Goal: Information Seeking & Learning: Learn about a topic

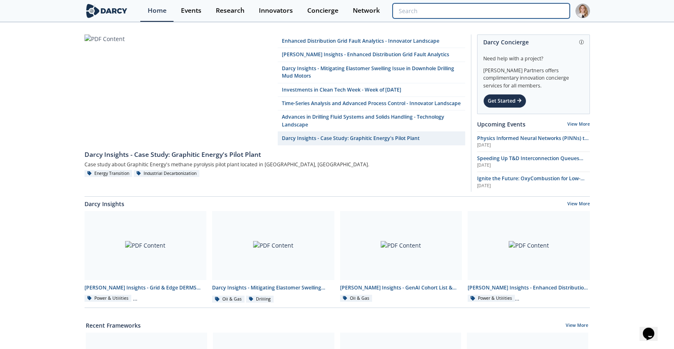
click at [530, 16] on input "search" at bounding box center [481, 10] width 177 height 15
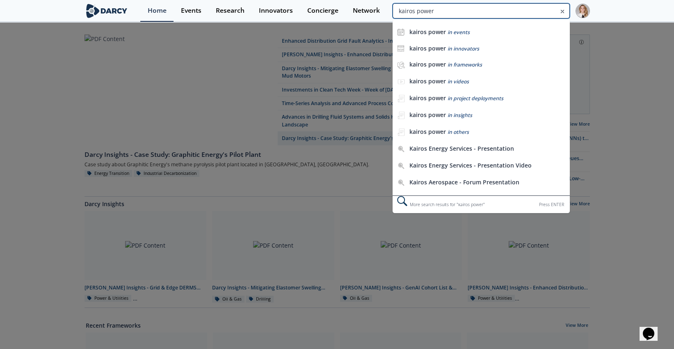
type input "kairos power"
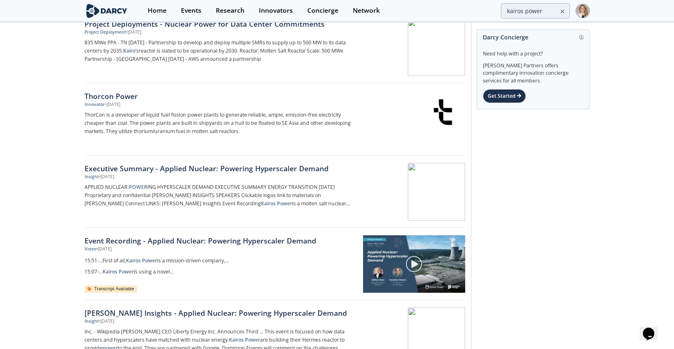
scroll to position [273, 0]
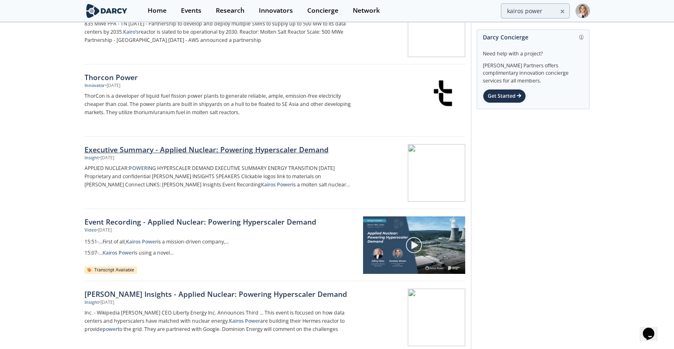
click at [214, 153] on div "Executive Summary - Applied Nuclear: Powering Hyperscaler Demand" at bounding box center [220, 149] width 272 height 11
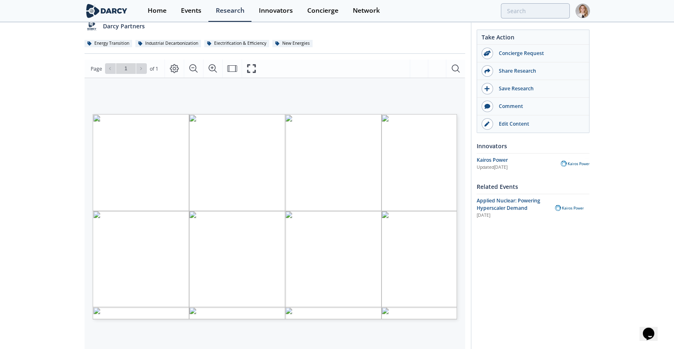
scroll to position [91, 0]
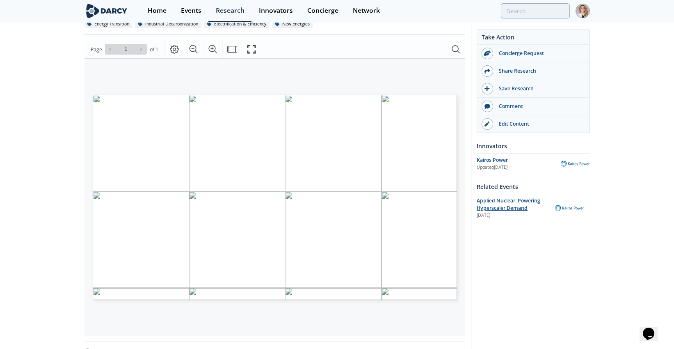
click at [505, 198] on span "Applied Nuclear: Powering Hyperscaler Demand" at bounding box center [509, 204] width 64 height 14
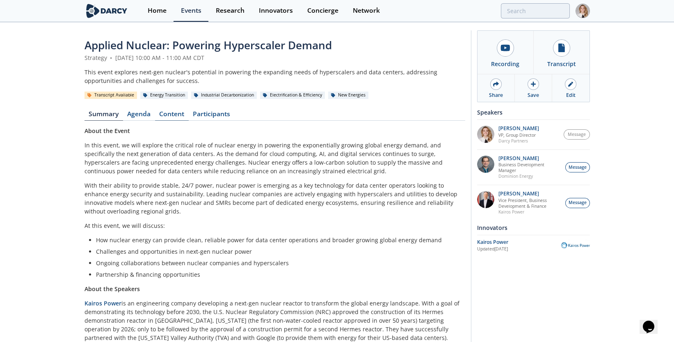
click at [177, 114] on link "Content" at bounding box center [172, 116] width 34 height 10
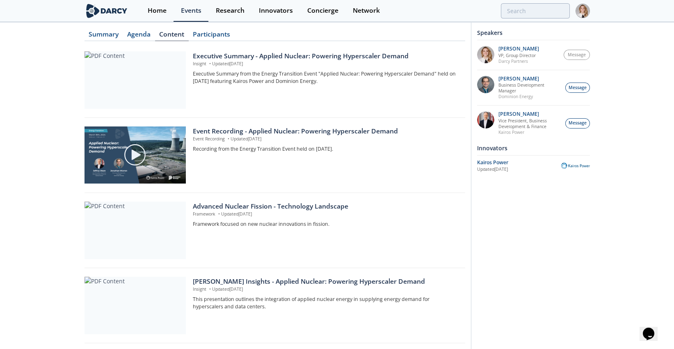
scroll to position [137, 0]
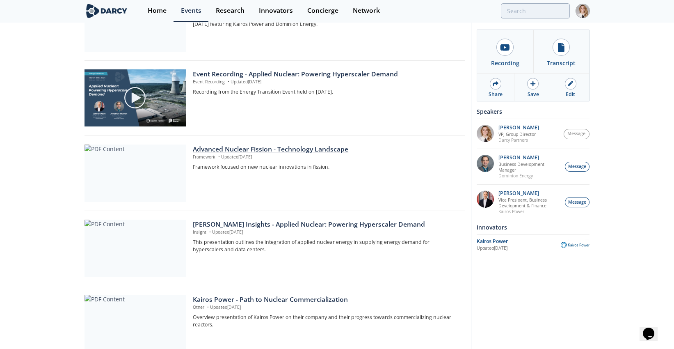
click at [242, 148] on div "Advanced Nuclear Fission - Technology Landscape" at bounding box center [326, 149] width 266 height 10
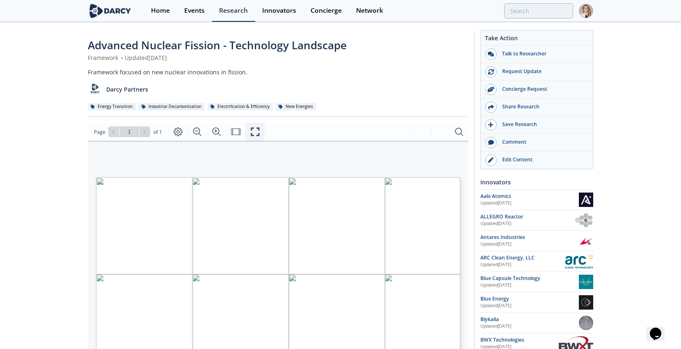
click at [259, 132] on button "Fullscreen" at bounding box center [254, 132] width 19 height 18
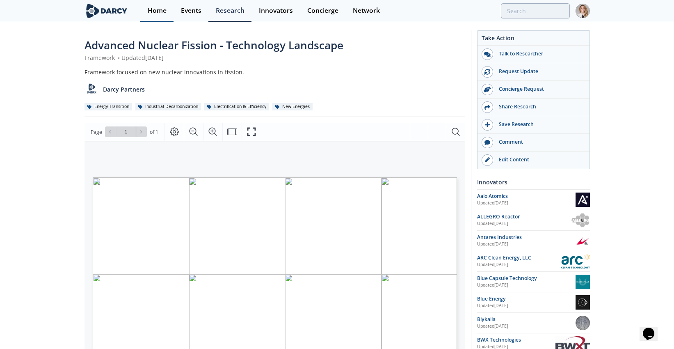
click at [155, 7] on div "Home" at bounding box center [157, 10] width 19 height 7
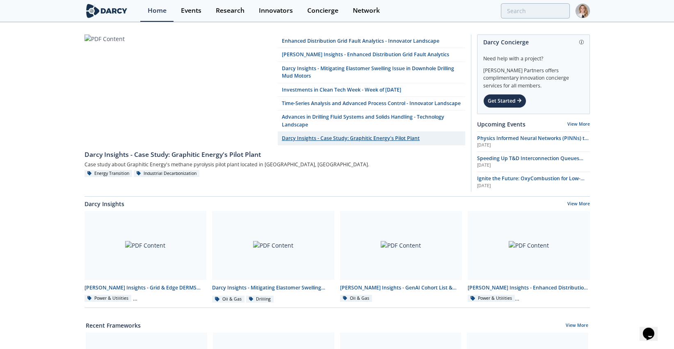
click at [333, 145] on link "Darcy Insights - Case Study: Graphitic Energy's Pilot Plant" at bounding box center [371, 139] width 187 height 14
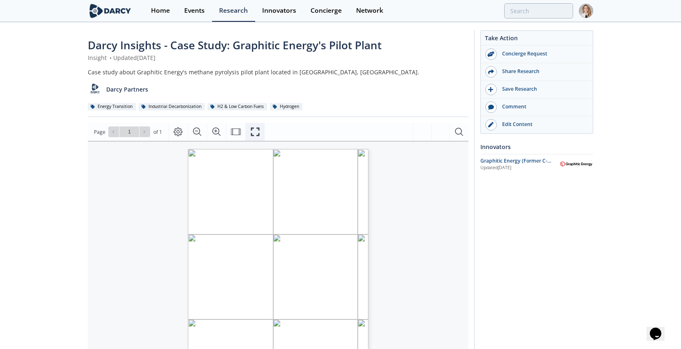
click at [251, 131] on icon "Fullscreen" at bounding box center [255, 132] width 10 height 10
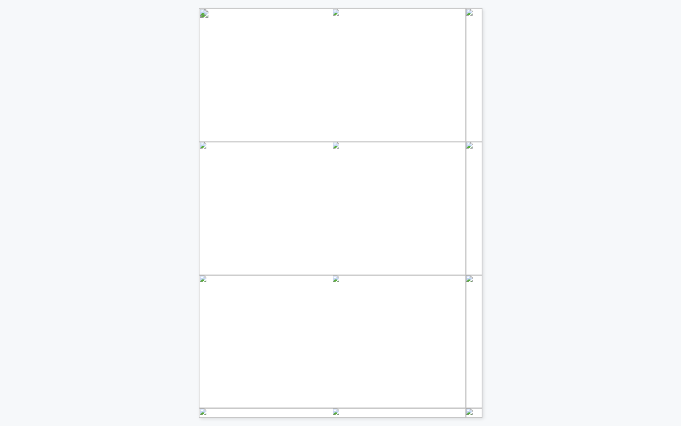
click at [515, 107] on div "Context • Graphitic Energy is a methane pyrolysis company based in [US_STATE] (…" at bounding box center [340, 209] width 681 height 418
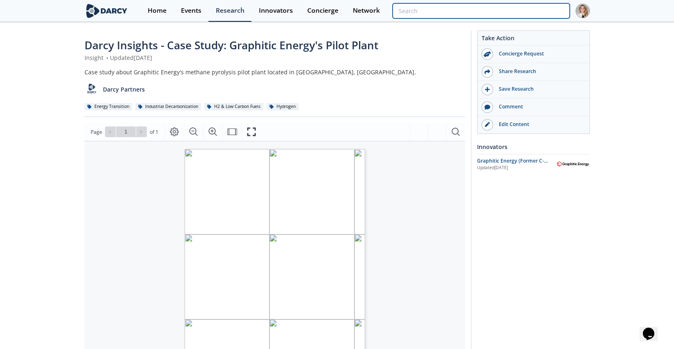
click at [530, 14] on input "search" at bounding box center [481, 10] width 177 height 15
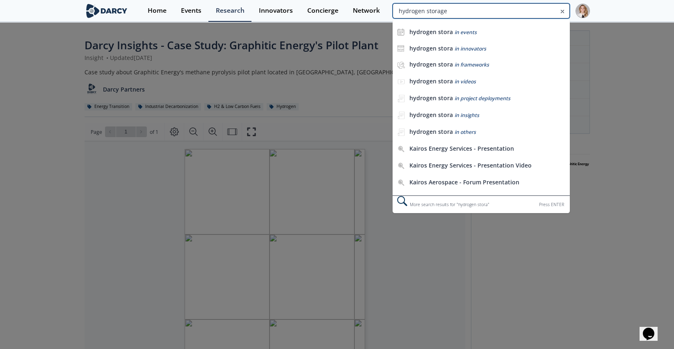
type input "hydrogen storage"
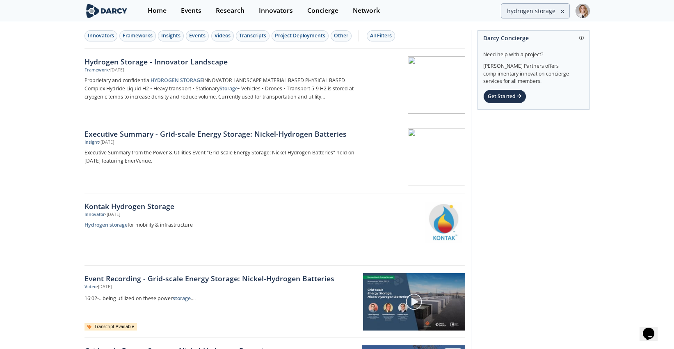
click at [173, 65] on div "Hydrogen Storage - Innovator Landscape" at bounding box center [220, 61] width 272 height 11
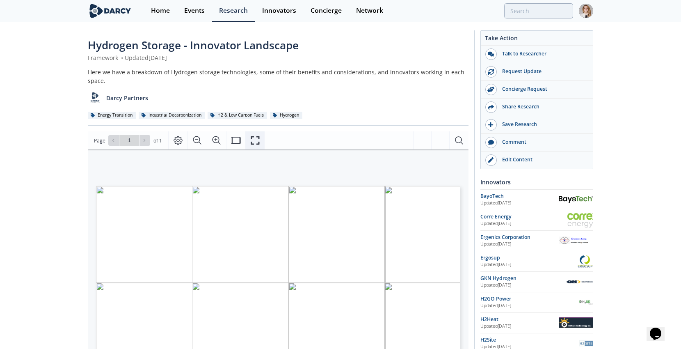
click at [248, 141] on button "Fullscreen" at bounding box center [254, 140] width 19 height 18
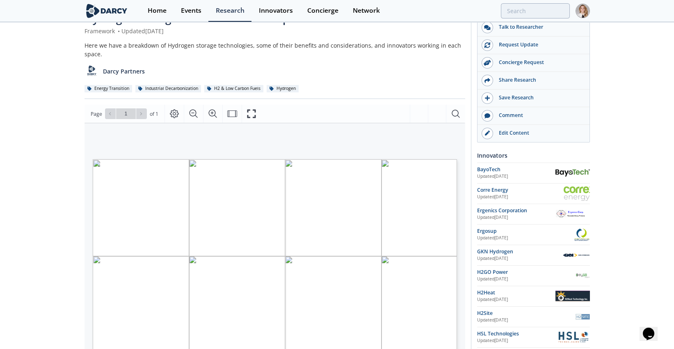
scroll to position [91, 0]
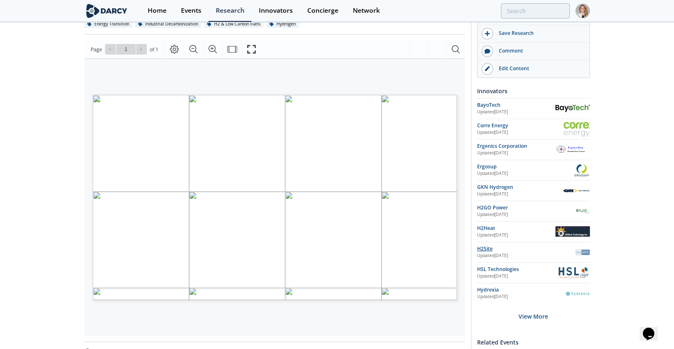
click at [482, 246] on div "H2Site" at bounding box center [526, 248] width 98 height 7
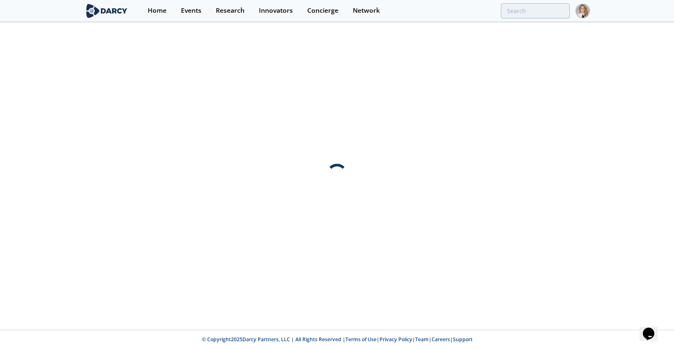
scroll to position [0, 0]
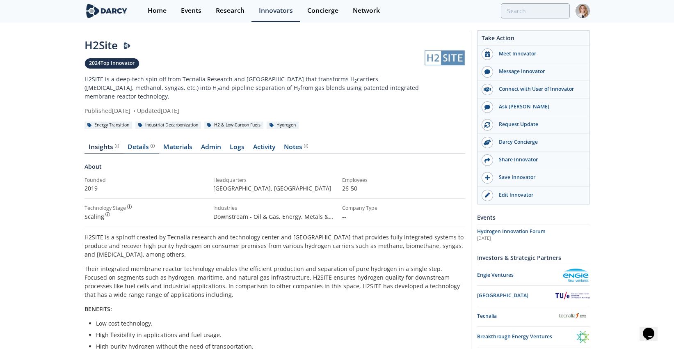
click at [130, 144] on div "Details" at bounding box center [141, 147] width 27 height 7
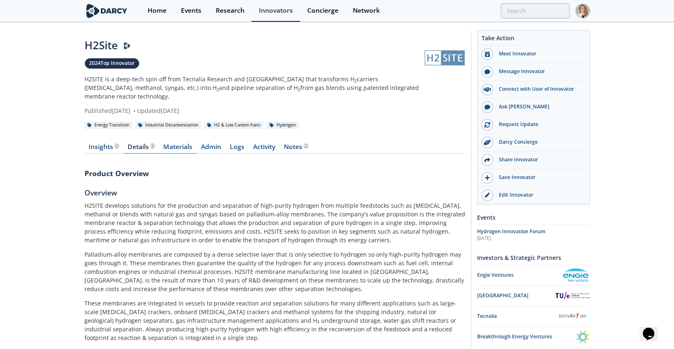
click at [173, 149] on link "Materials" at bounding box center [178, 149] width 38 height 10
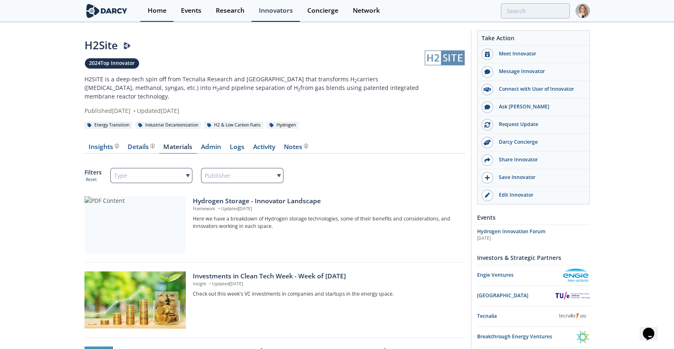
click at [158, 13] on div "Home" at bounding box center [157, 10] width 19 height 7
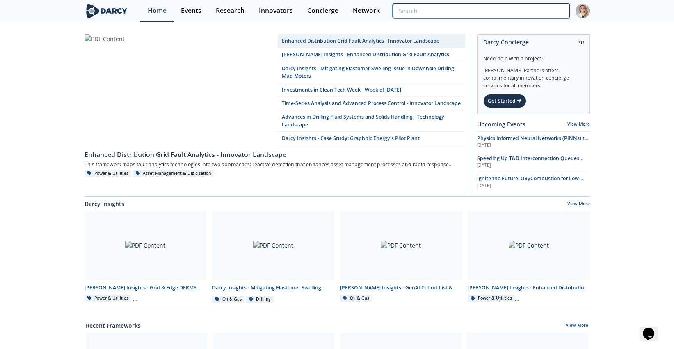
click at [530, 14] on input "search" at bounding box center [481, 10] width 177 height 15
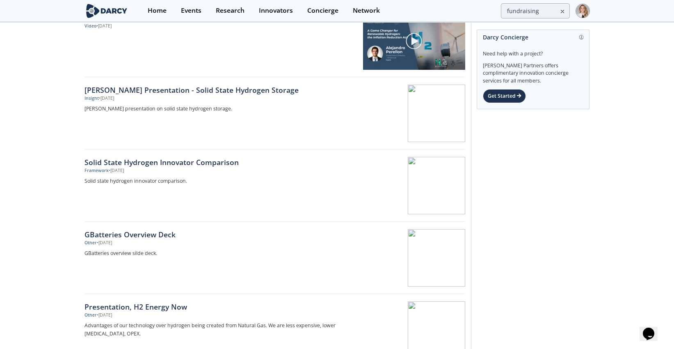
scroll to position [774, 0]
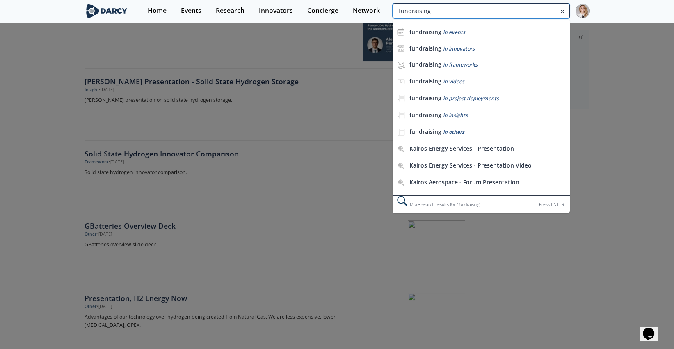
drag, startPoint x: 548, startPoint y: 9, endPoint x: 479, endPoint y: 7, distance: 68.5
click at [480, 7] on input "fundraising" at bounding box center [481, 10] width 177 height 15
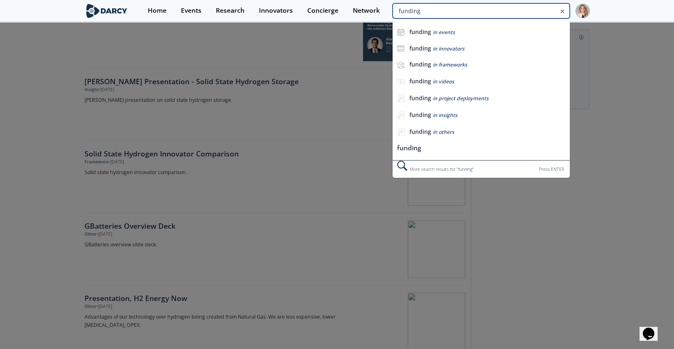
type input "funding"
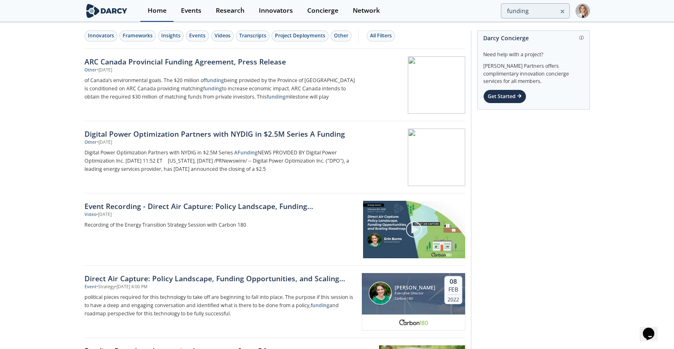
click at [169, 12] on link "Home" at bounding box center [156, 11] width 33 height 22
